Goal: Download file/media

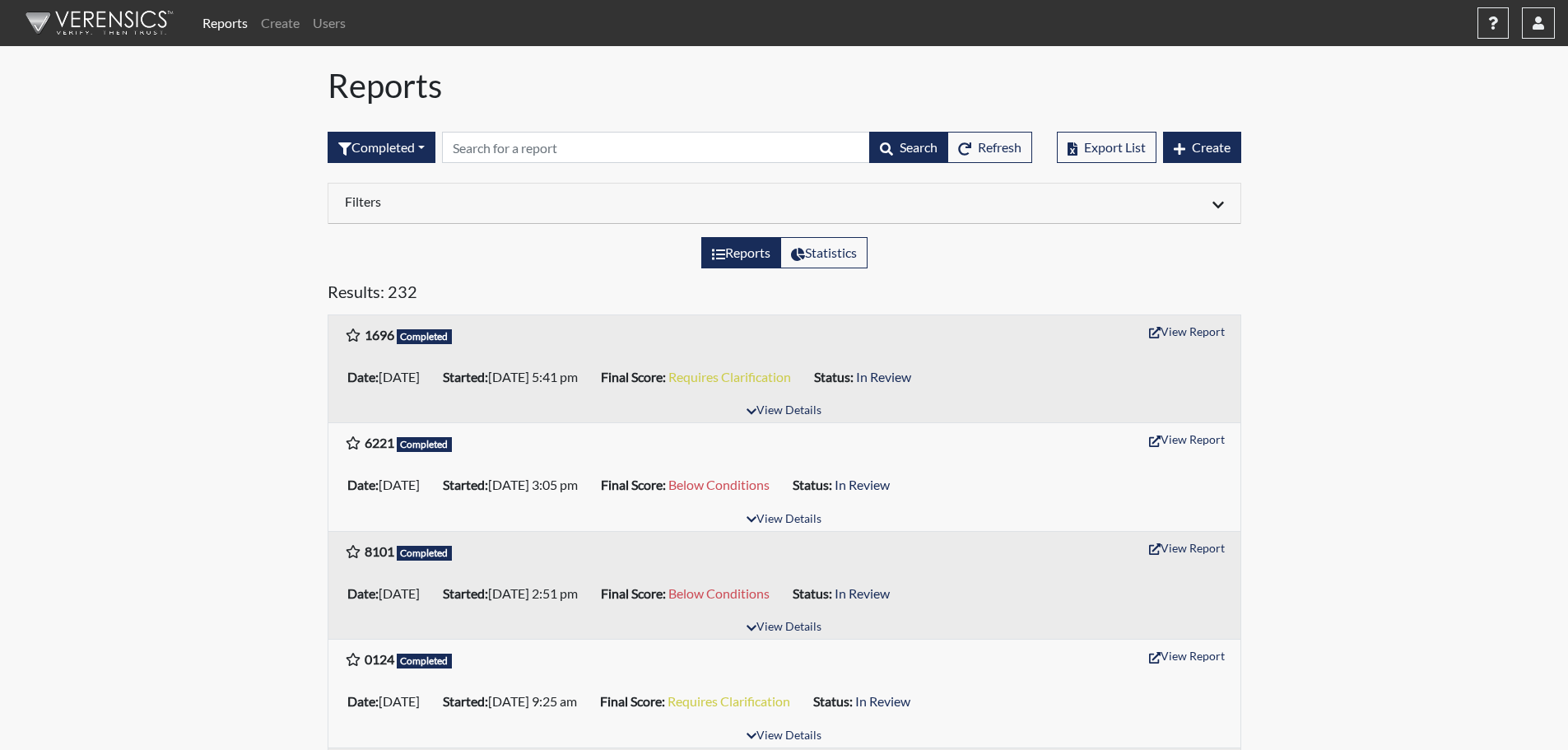
scroll to position [164, 0]
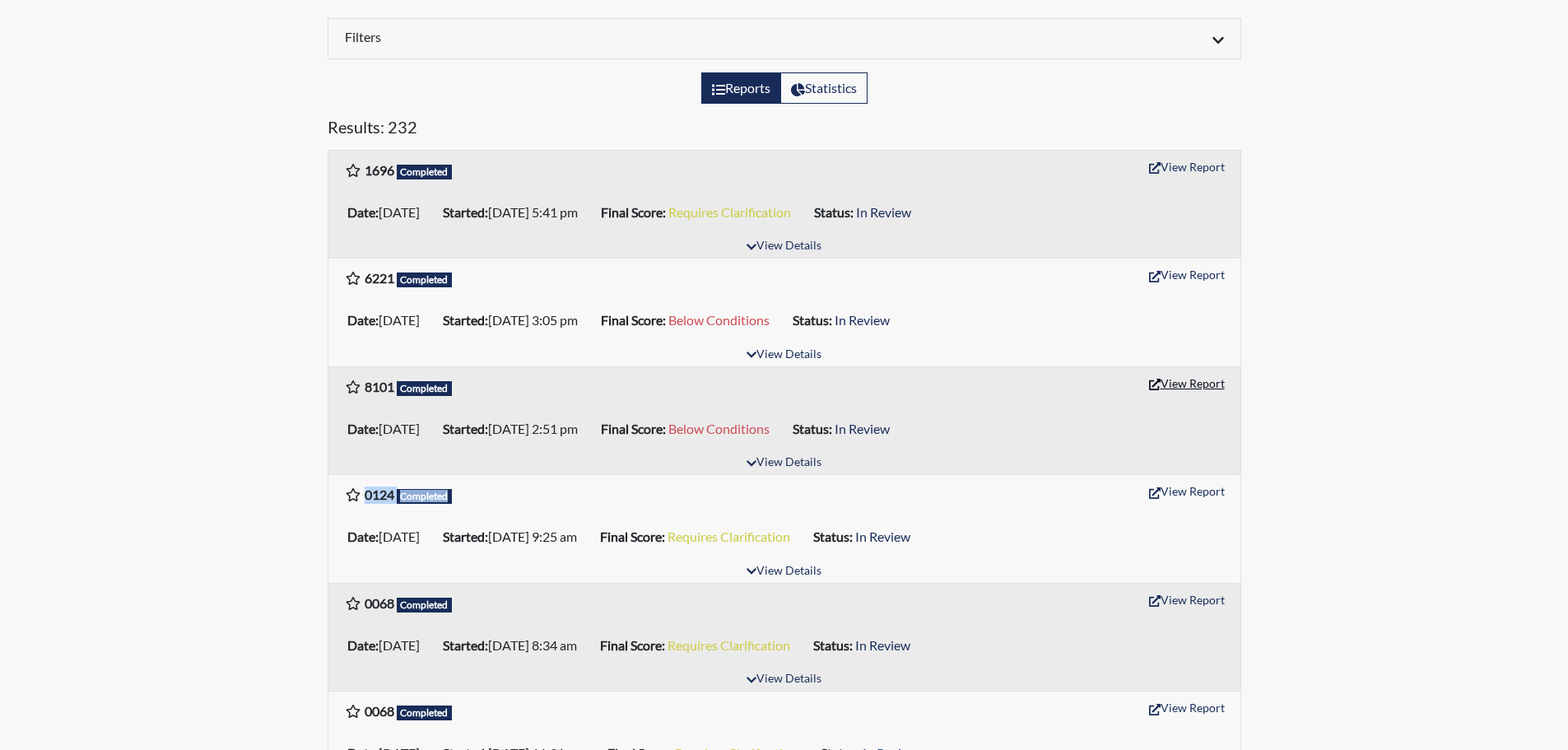
click at [1194, 379] on button "View Report" at bounding box center [1186, 383] width 90 height 25
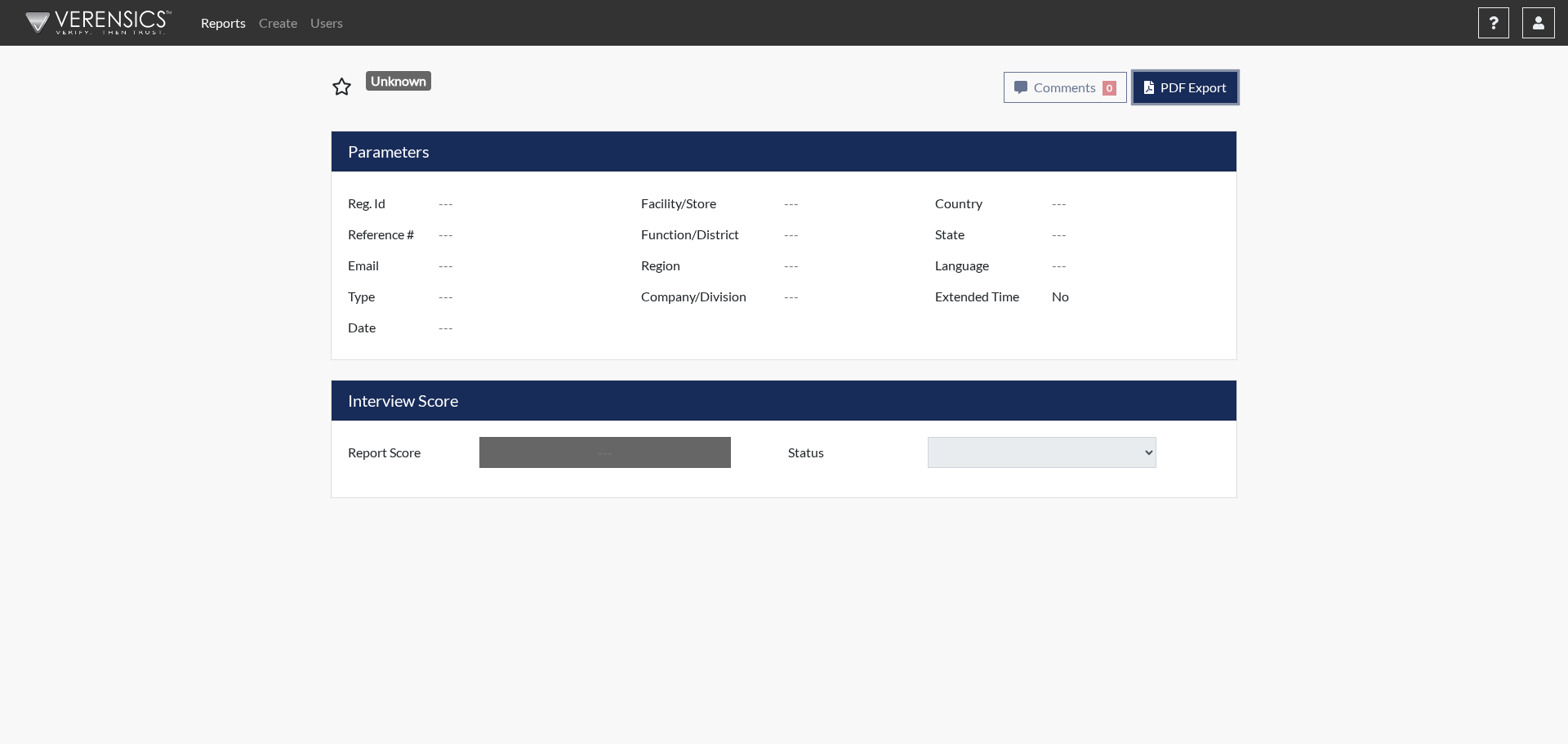
click at [1203, 93] on span "PDF Export" at bounding box center [1194, 87] width 67 height 15
type input "8101"
type input "50804"
type input "[EMAIL_ADDRESS][DOMAIN_NAME]"
type input "Pre-Employment"
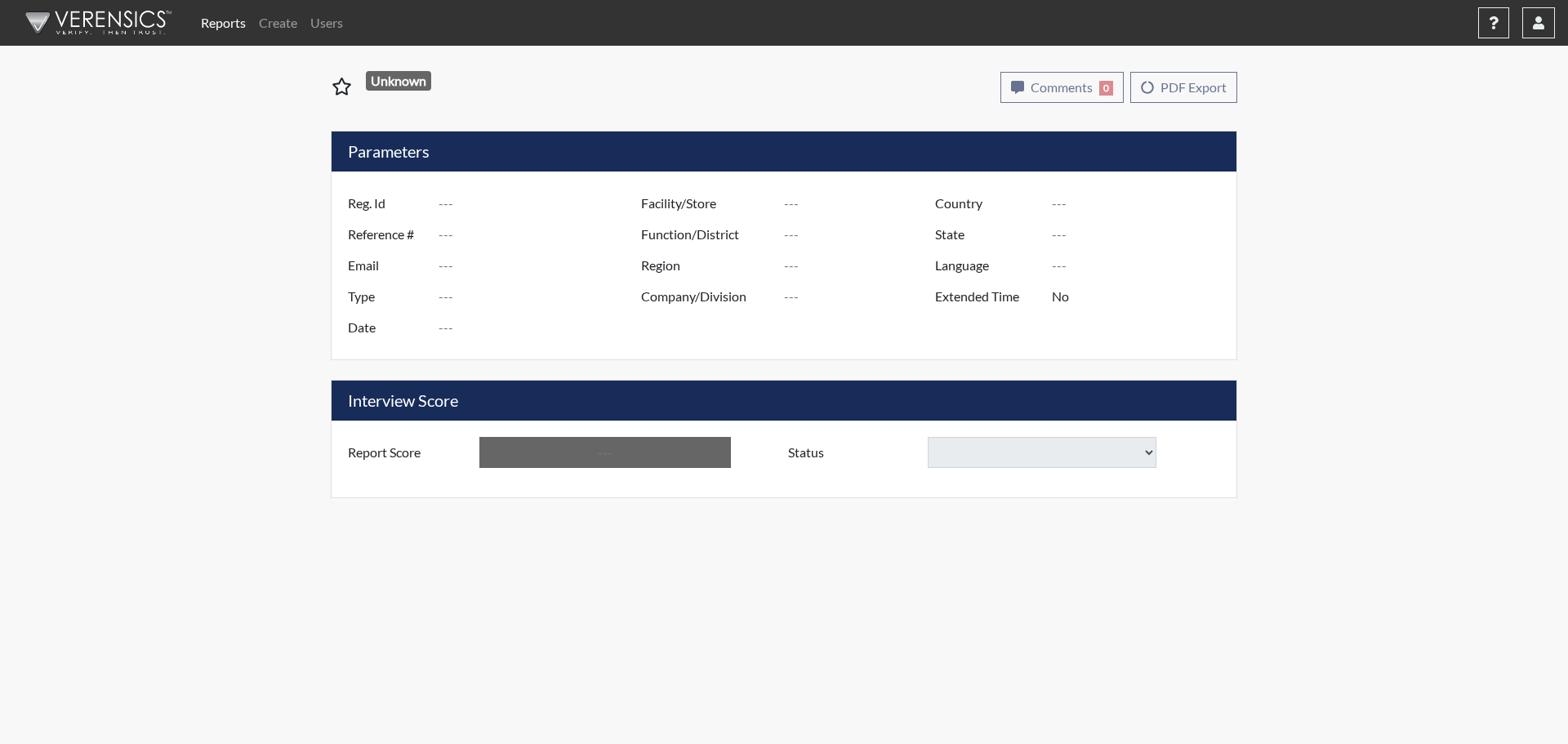
type input "[DATE]"
type input "[GEOGRAPHIC_DATA]"
type input "[US_STATE]"
type input "English"
type input "Below Conditions"
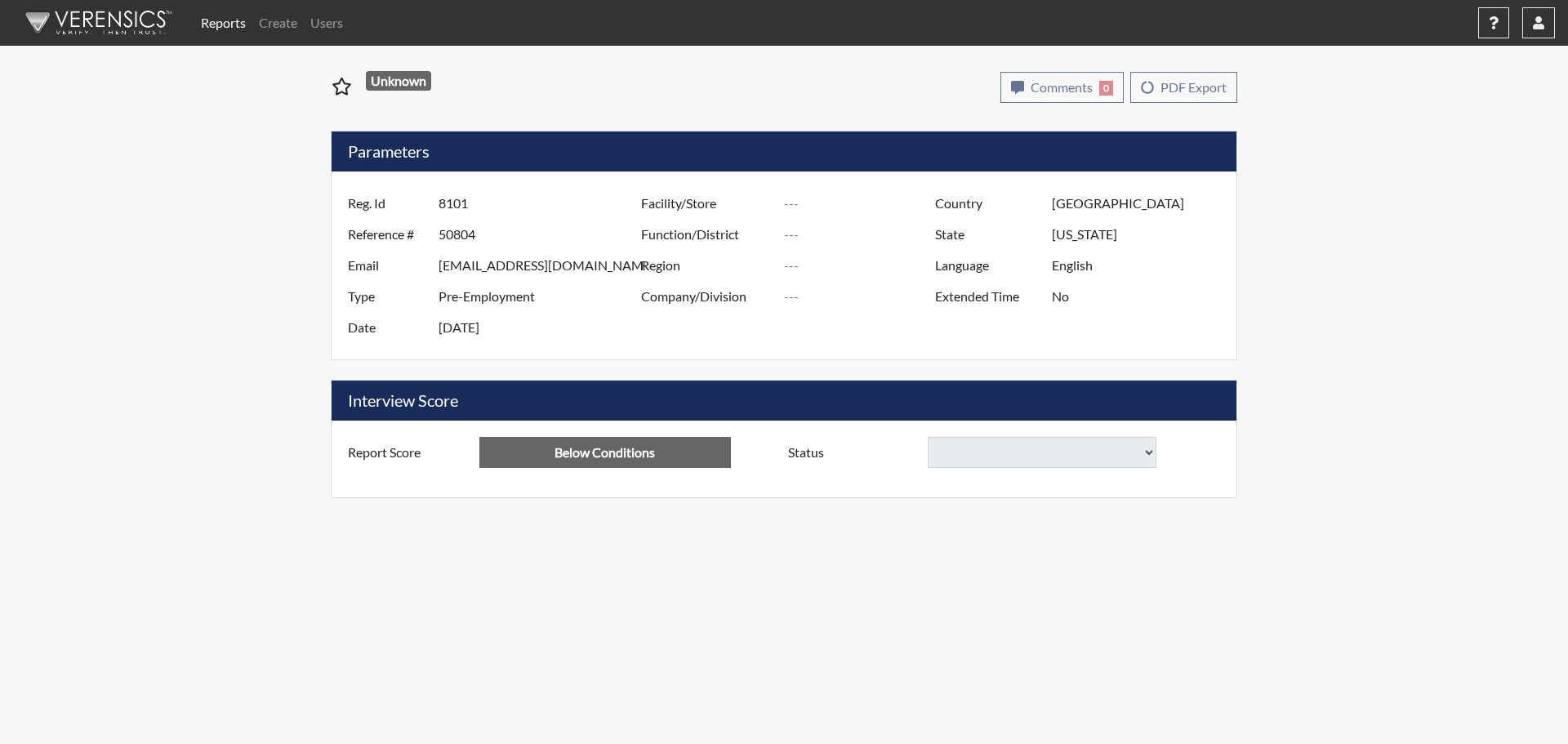
select select
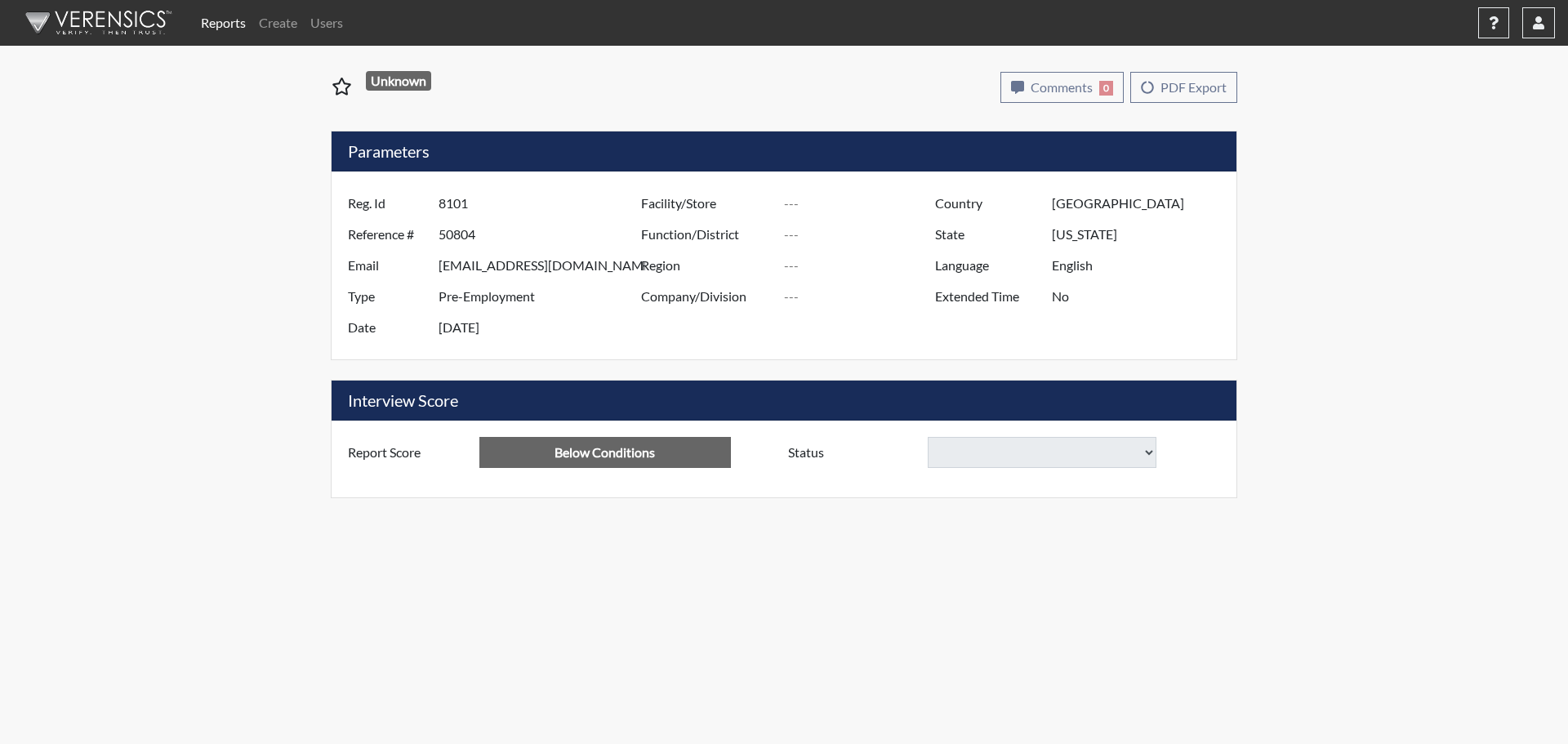
select select
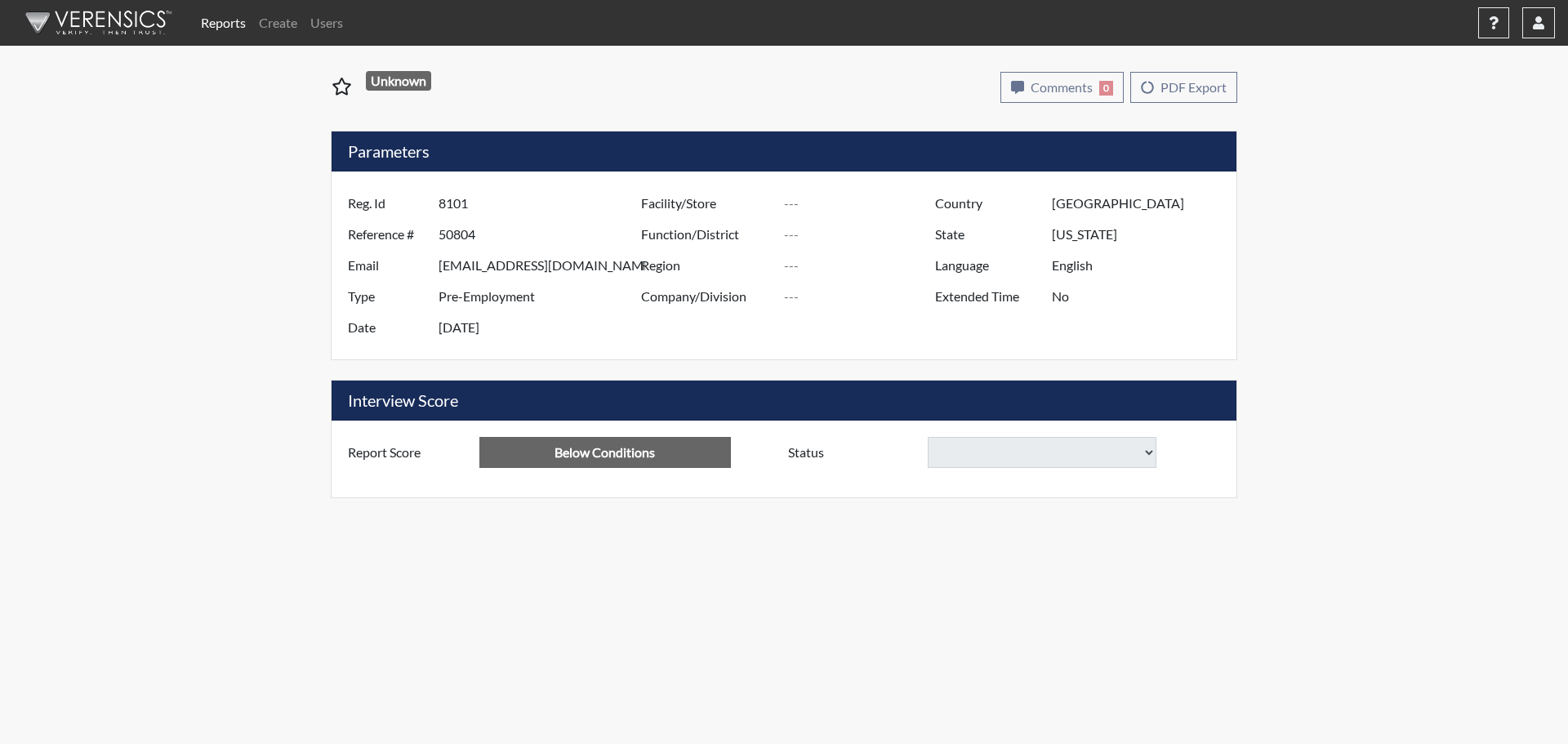
select select
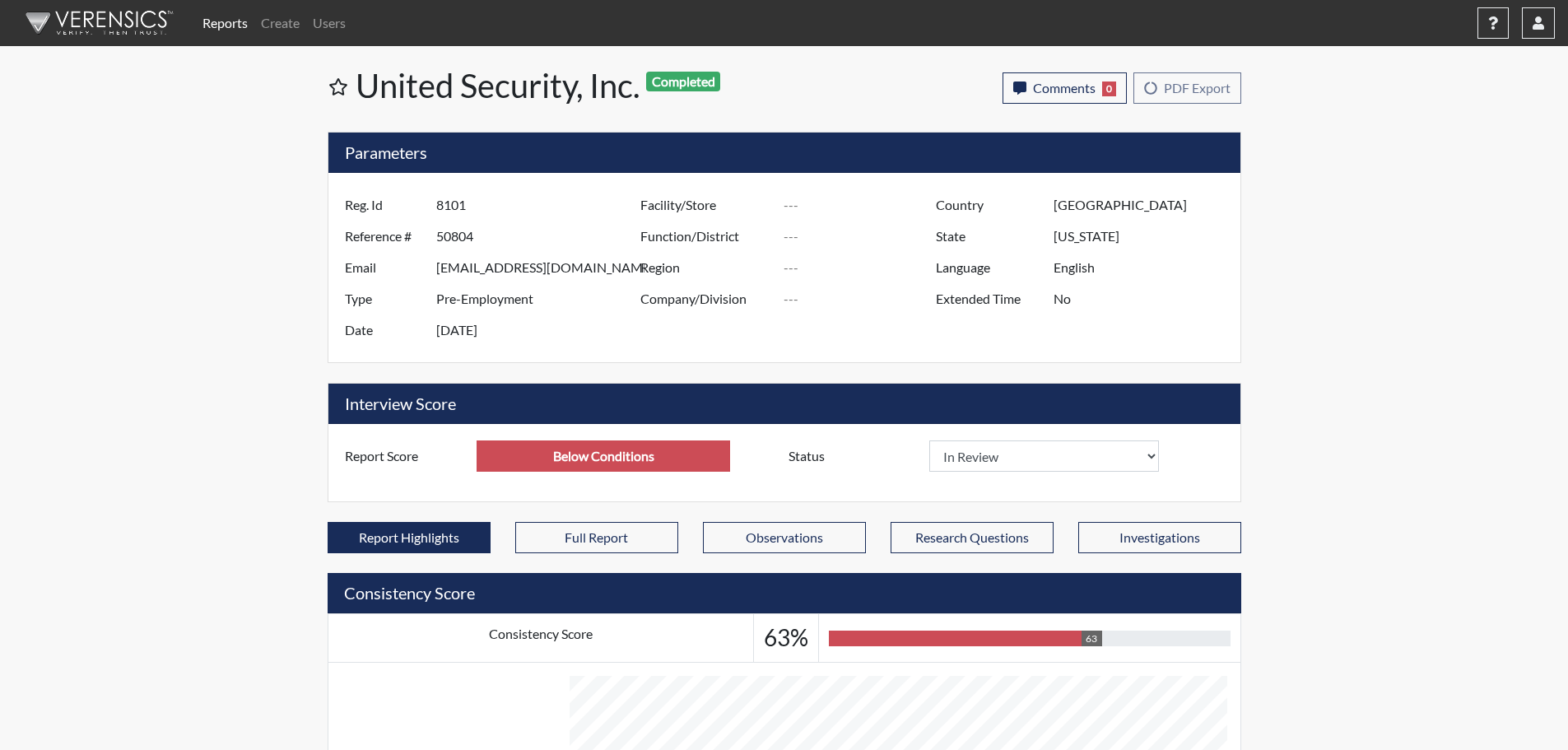
scroll to position [273, 684]
